Goal: Check status: Check status

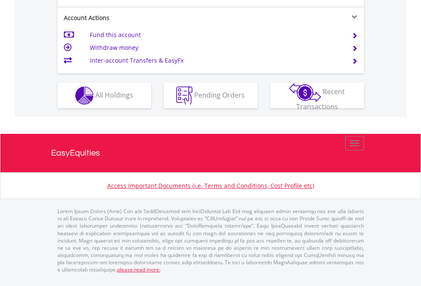
scroll to position [867, 0]
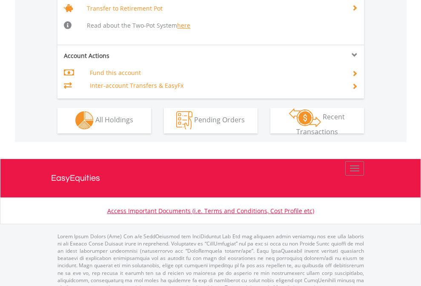
scroll to position [845, 0]
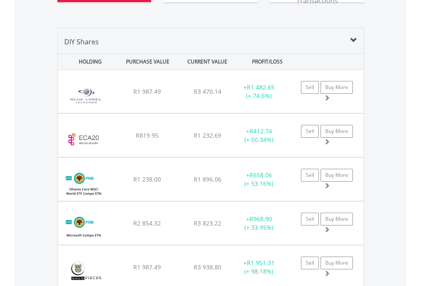
scroll to position [1014, 0]
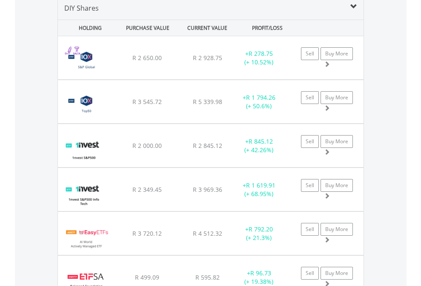
scroll to position [822, 0]
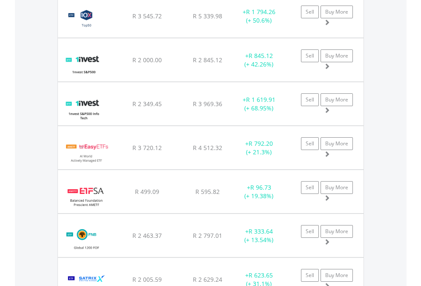
scroll to position [61, 0]
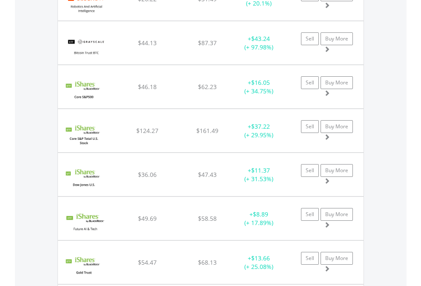
scroll to position [82, 134]
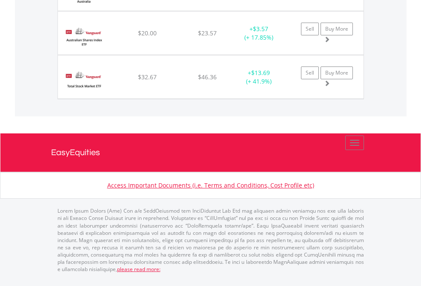
scroll to position [82, 134]
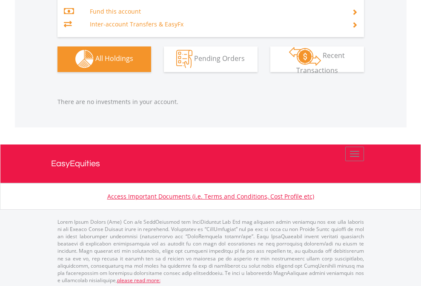
scroll to position [892, 0]
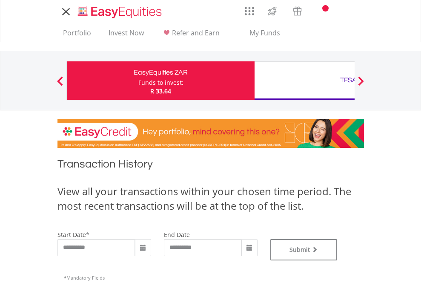
type input "**********"
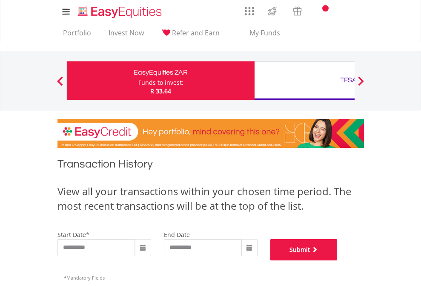
click at [337, 260] on button "Submit" at bounding box center [303, 249] width 67 height 21
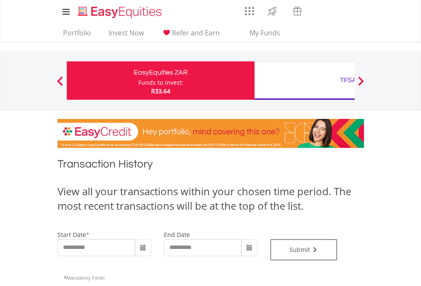
click at [304, 80] on div "TFSA" at bounding box center [348, 80] width 177 height 12
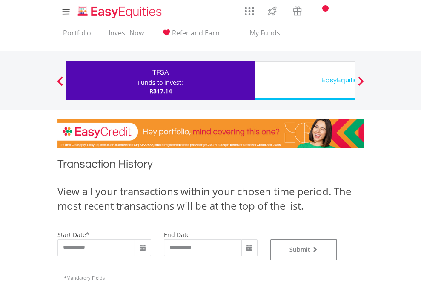
type input "**********"
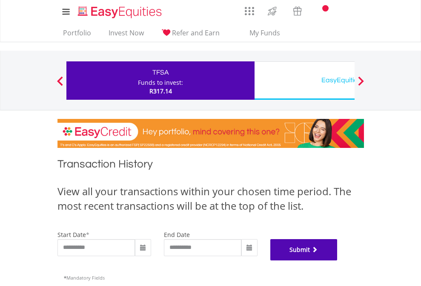
click at [337, 260] on button "Submit" at bounding box center [303, 249] width 67 height 21
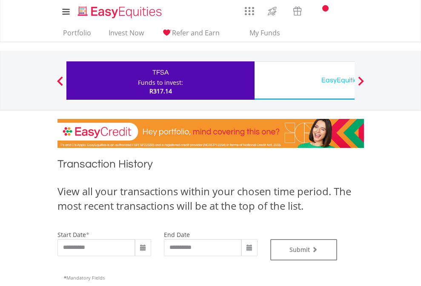
click at [304, 80] on div "EasyEquities USD" at bounding box center [348, 80] width 177 height 12
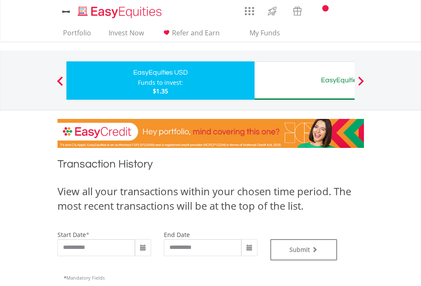
type input "**********"
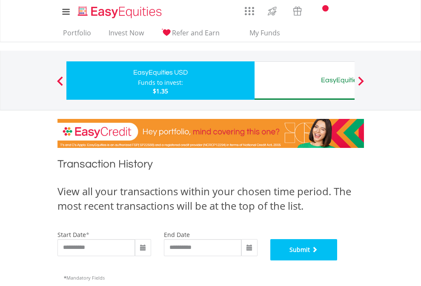
click at [337, 260] on button "Submit" at bounding box center [303, 249] width 67 height 21
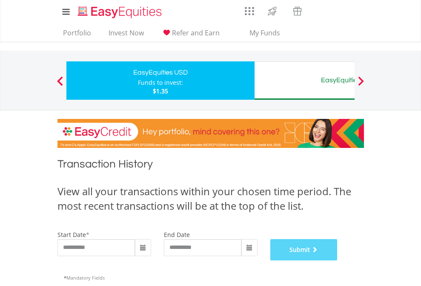
scroll to position [345, 0]
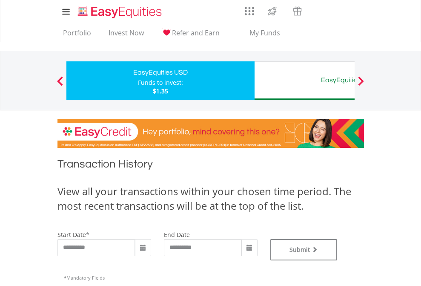
click at [304, 80] on div "EasyEquities AUD" at bounding box center [348, 80] width 177 height 12
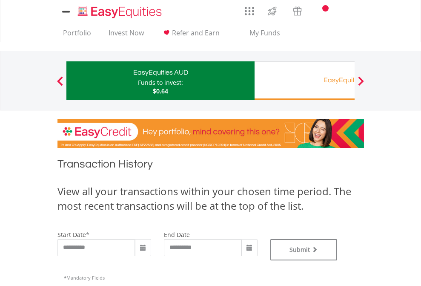
type input "**********"
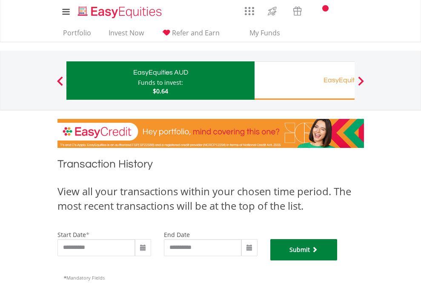
click at [337, 260] on button "Submit" at bounding box center [303, 249] width 67 height 21
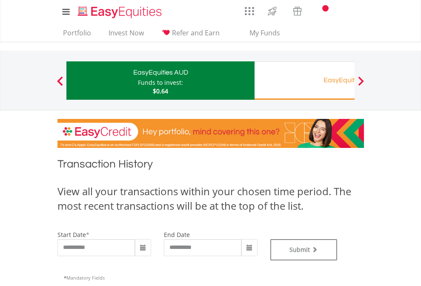
click at [304, 80] on div "EasyEquities RA" at bounding box center [348, 80] width 177 height 12
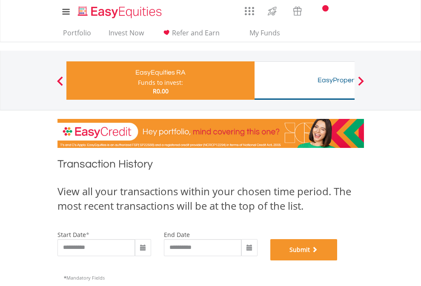
click at [337, 260] on button "Submit" at bounding box center [303, 249] width 67 height 21
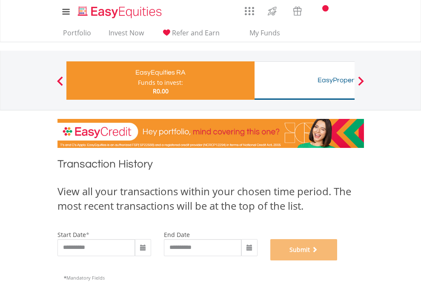
scroll to position [345, 0]
